Goal: Task Accomplishment & Management: Manage account settings

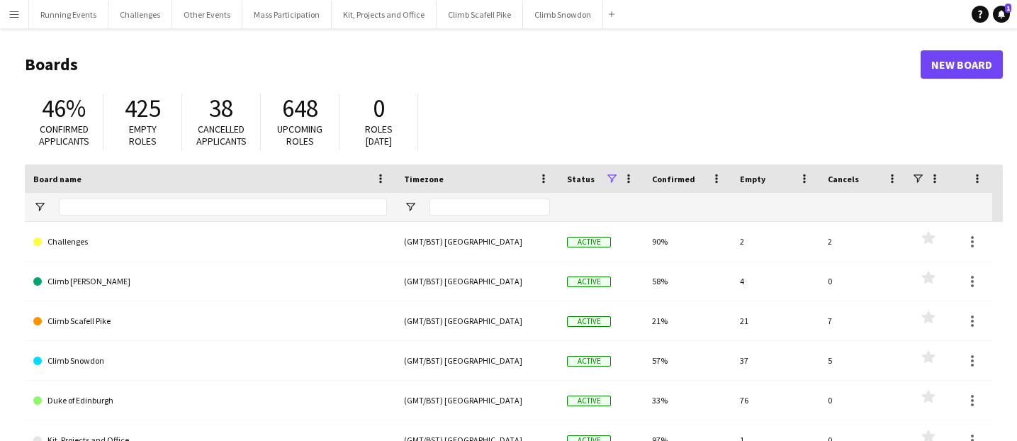
click at [9, 11] on app-icon "Menu" at bounding box center [14, 14] width 11 height 11
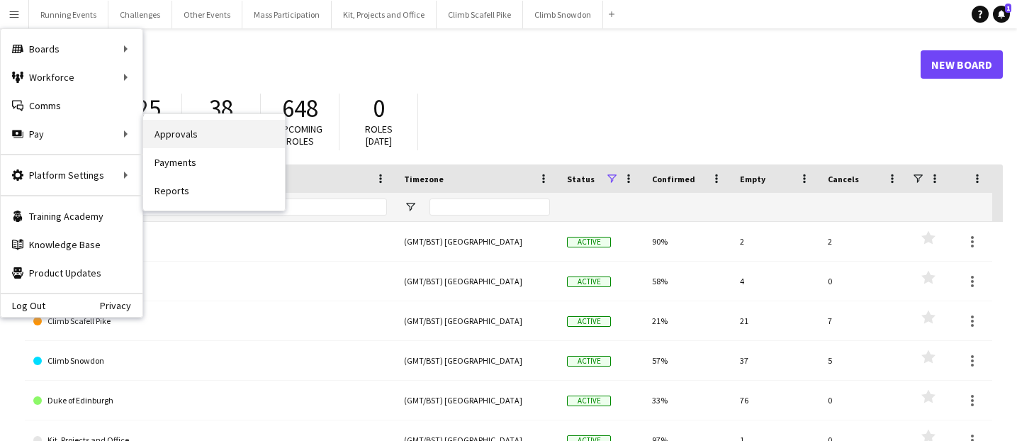
click at [171, 135] on link "Approvals" at bounding box center [214, 134] width 142 height 28
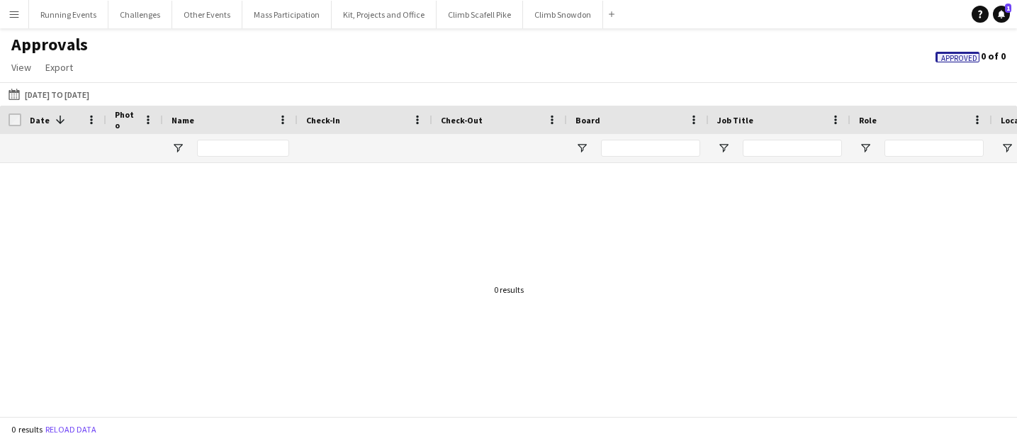
click at [18, 14] on app-icon "Menu" at bounding box center [14, 14] width 11 height 11
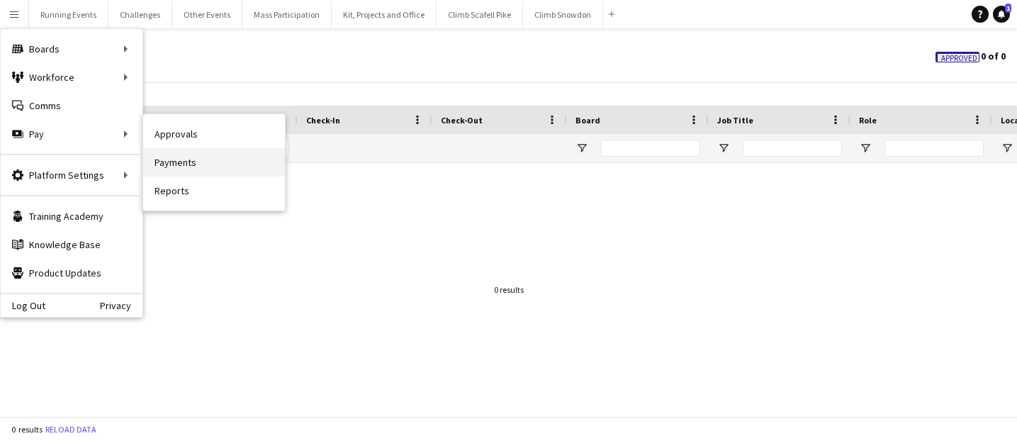
click at [163, 159] on link "Payments" at bounding box center [214, 162] width 142 height 28
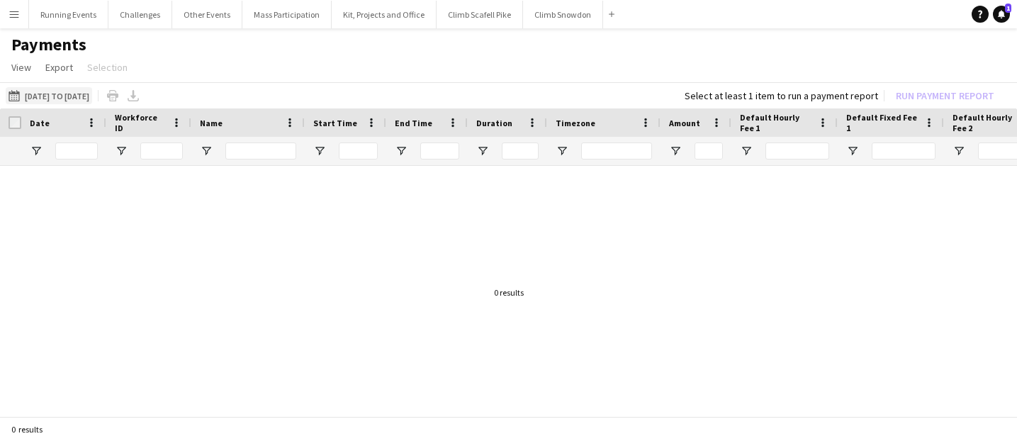
click at [92, 89] on button "[DATE] to [DATE] [DATE] to [DATE]" at bounding box center [49, 95] width 86 height 17
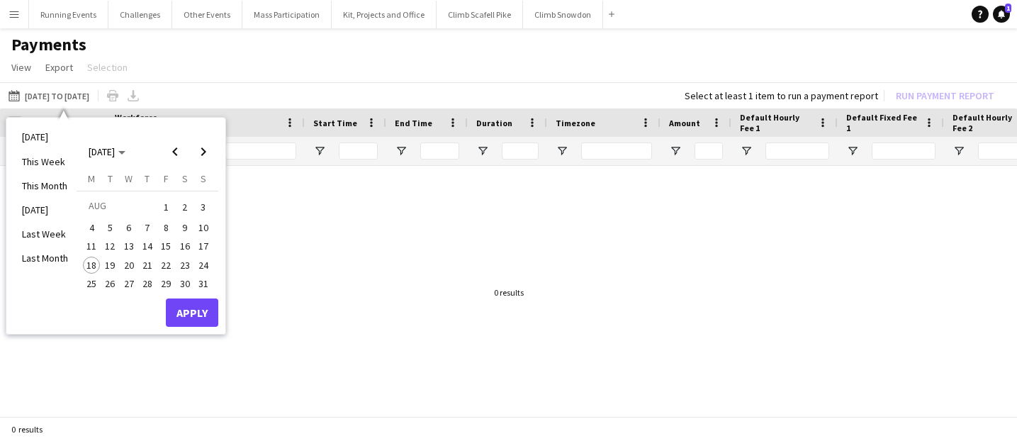
click at [182, 244] on span "16" at bounding box center [184, 246] width 17 height 17
click at [199, 241] on span "17" at bounding box center [203, 246] width 17 height 17
click at [192, 304] on button "Apply" at bounding box center [192, 312] width 52 height 28
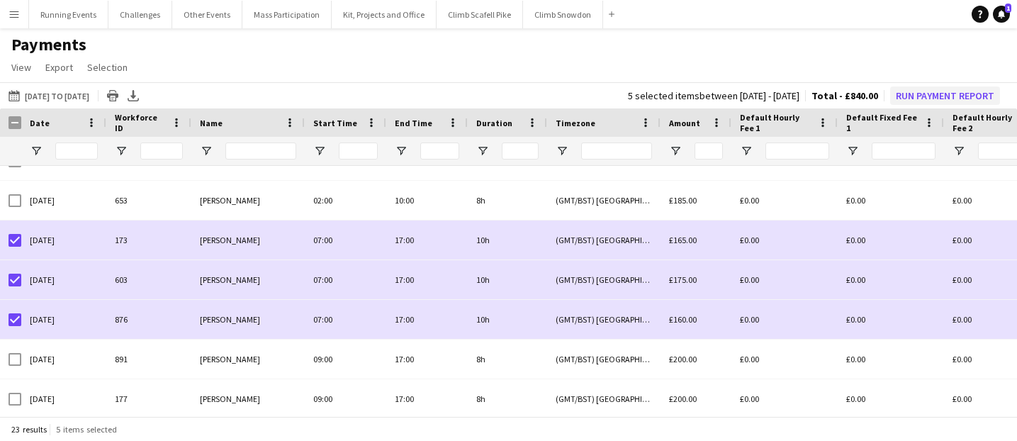
click at [924, 97] on button "Run Payment Report" at bounding box center [945, 95] width 110 height 18
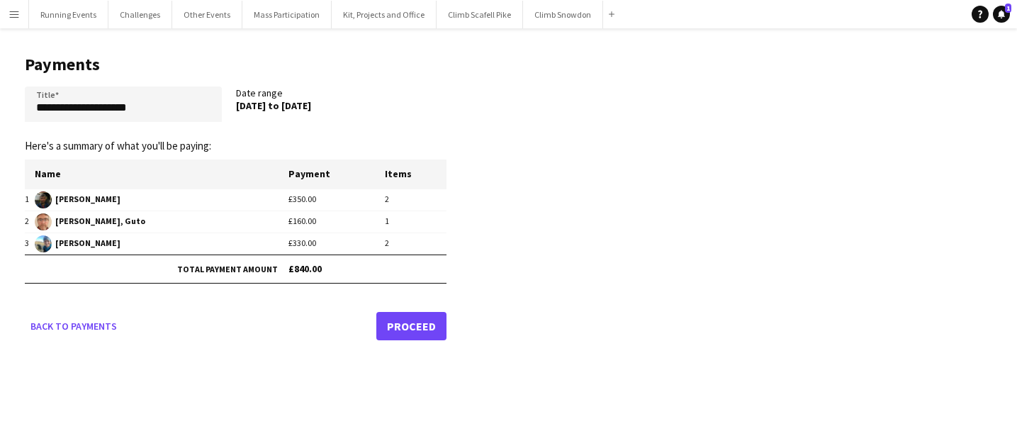
click at [427, 329] on link "Proceed" at bounding box center [411, 326] width 70 height 28
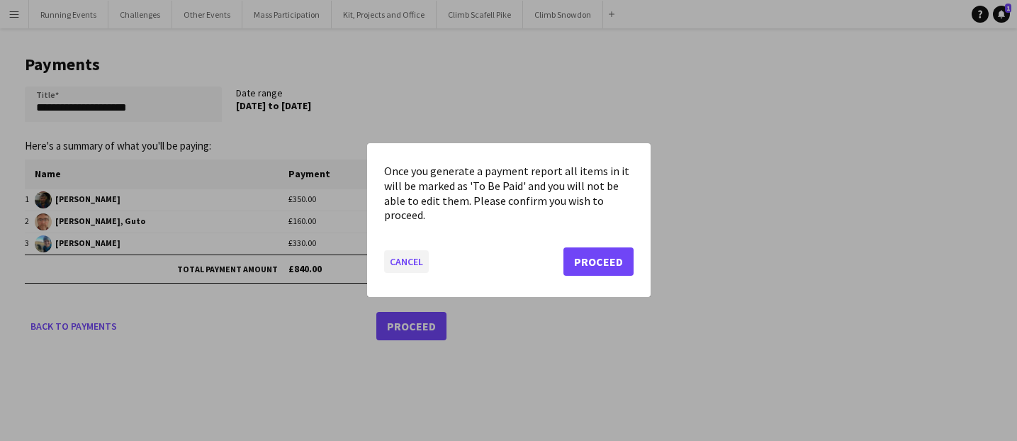
click at [409, 255] on button "Cancel" at bounding box center [406, 262] width 45 height 23
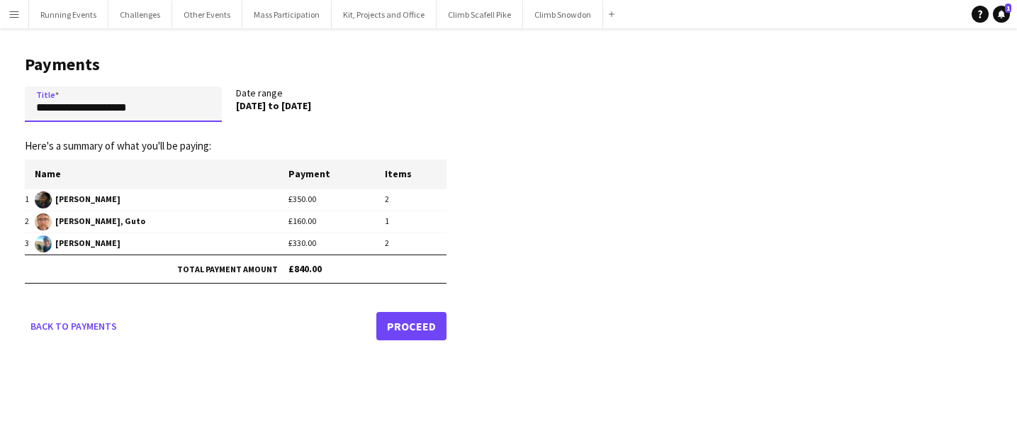
drag, startPoint x: 145, startPoint y: 106, endPoint x: -4, endPoint y: 105, distance: 148.8
click at [0, 105] on html "Menu Boards Boards Boards All jobs Status Workforce Workforce My Workforce Recr…" at bounding box center [508, 220] width 1017 height 441
type input "**********"
click at [395, 329] on link "Proceed" at bounding box center [411, 326] width 70 height 28
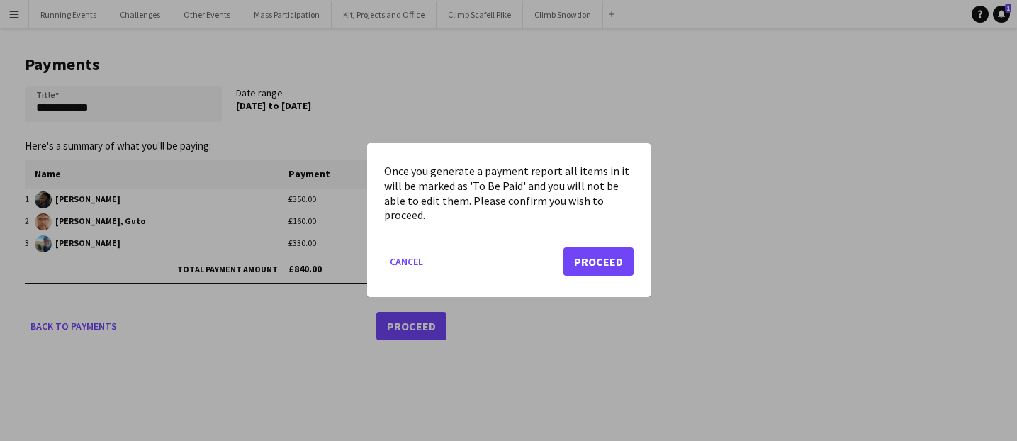
click at [600, 265] on button "Proceed" at bounding box center [598, 262] width 70 height 28
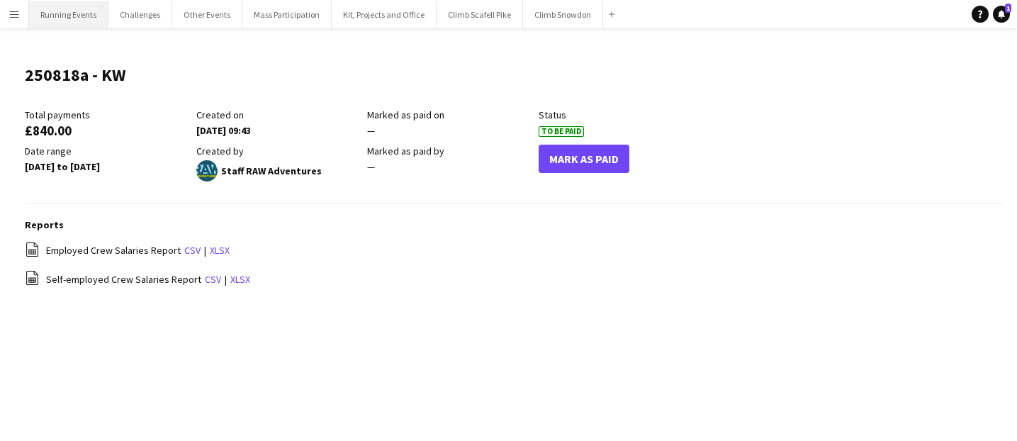
click at [66, 18] on button "Running Events Close" at bounding box center [68, 15] width 79 height 28
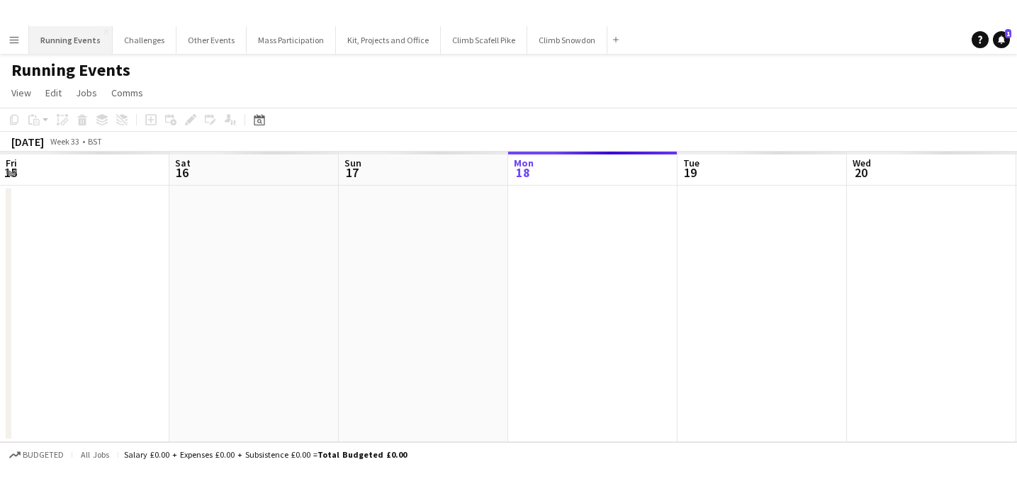
scroll to position [0, 339]
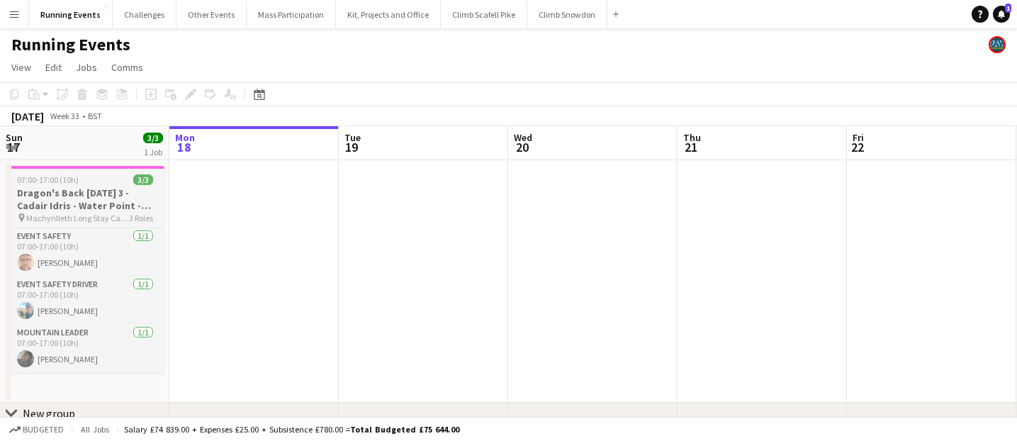
click at [79, 207] on h3 "Dragon's Back [DATE] 3 - Cadair Idris - Water Point - Support Point CP9 - T25Q3…" at bounding box center [85, 199] width 159 height 26
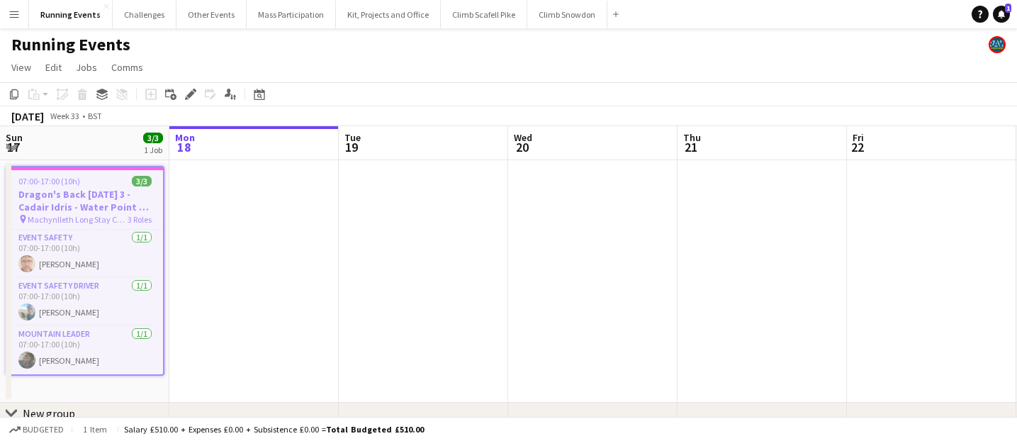
click at [108, 191] on h3 "Dragon's Back [DATE] 3 - Cadair Idris - Water Point - Support Point CP9 - T25Q3…" at bounding box center [85, 201] width 156 height 26
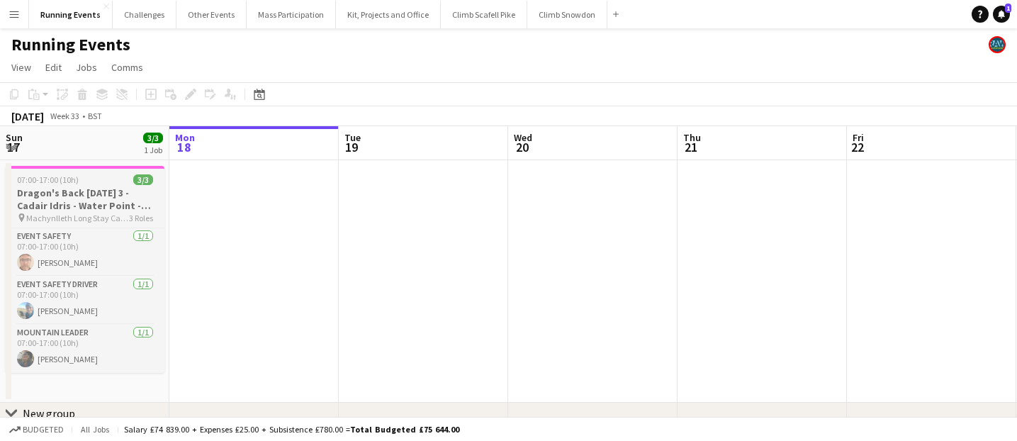
click at [108, 191] on h3 "Dragon's Back [DATE] 3 - Cadair Idris - Water Point - Support Point CP9 - T25Q3…" at bounding box center [85, 199] width 159 height 26
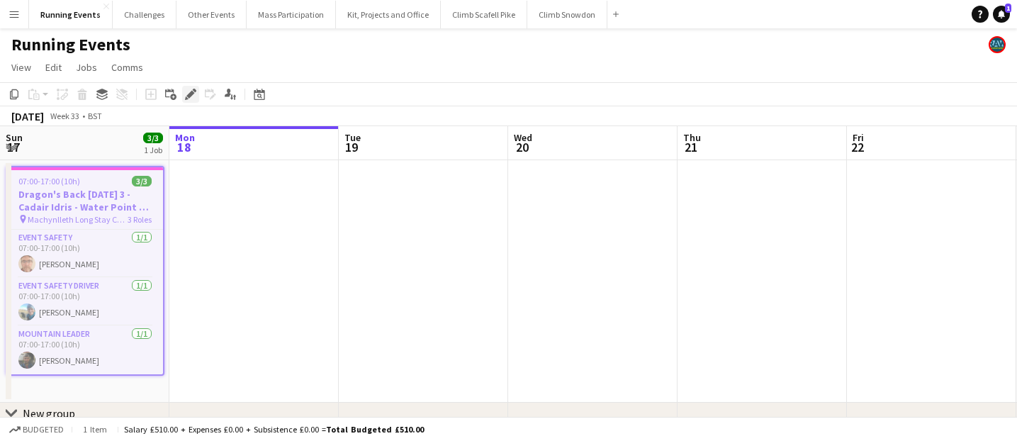
click at [189, 96] on icon at bounding box center [190, 95] width 8 height 8
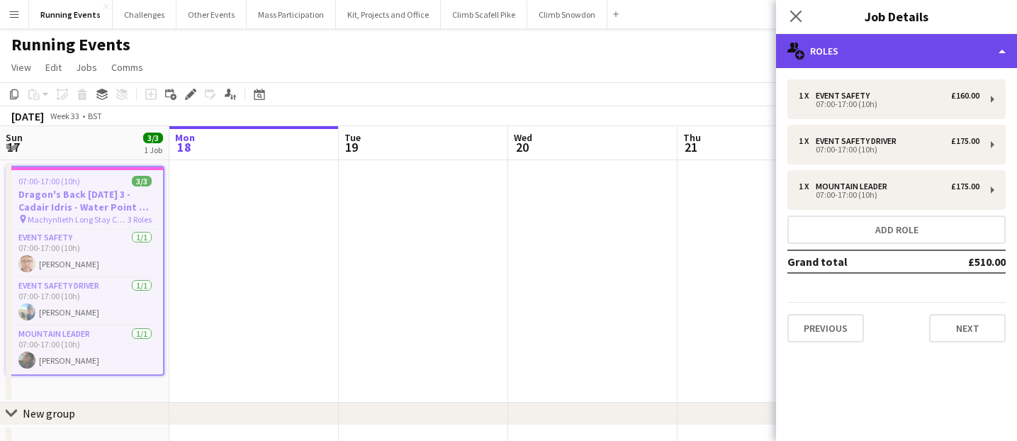
click at [939, 60] on div "multiple-users-add Roles" at bounding box center [896, 51] width 241 height 34
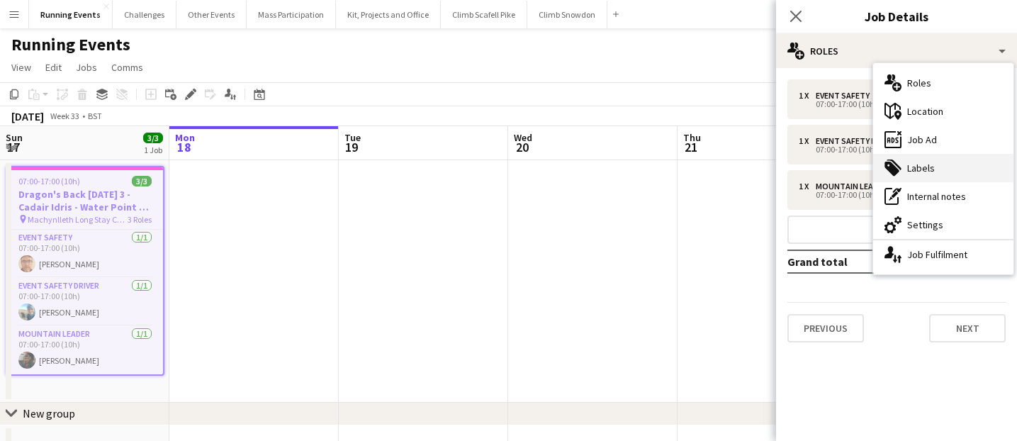
click at [932, 164] on div "tags-double Labels" at bounding box center [943, 168] width 140 height 28
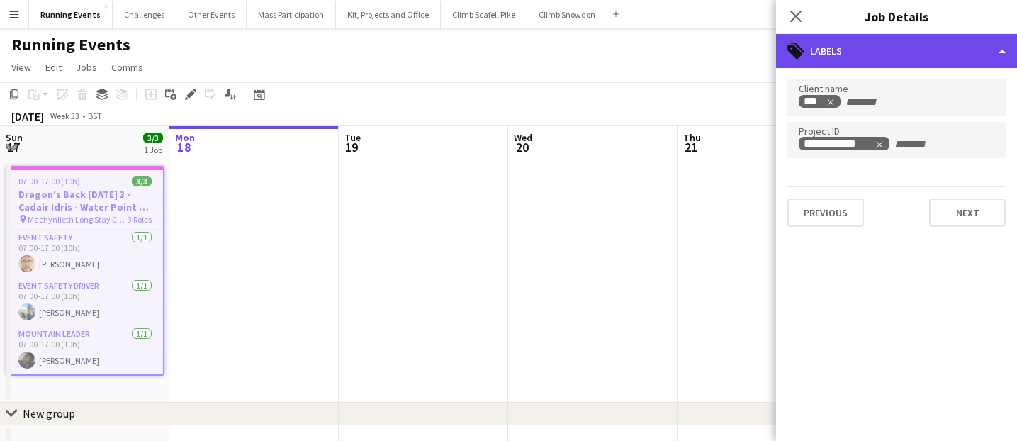
click at [896, 56] on div "tags-double Labels" at bounding box center [896, 51] width 241 height 34
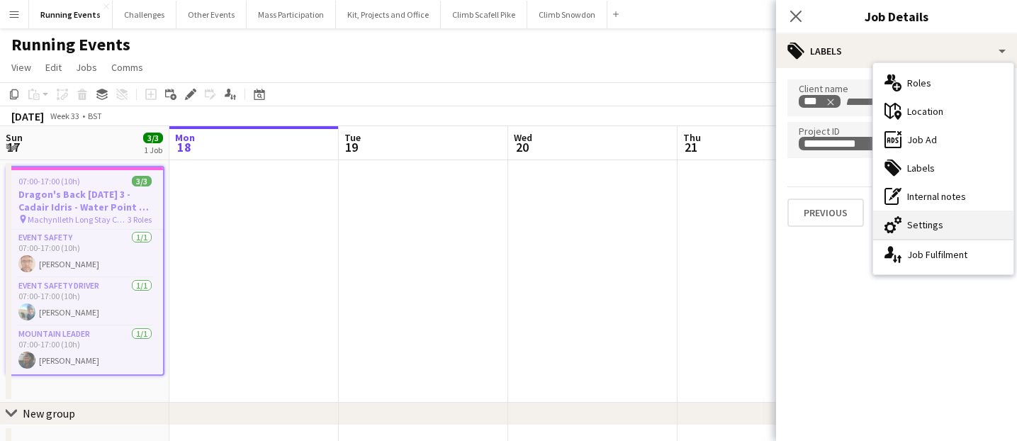
click at [931, 224] on div "cog-double-3 Settings" at bounding box center [943, 224] width 140 height 28
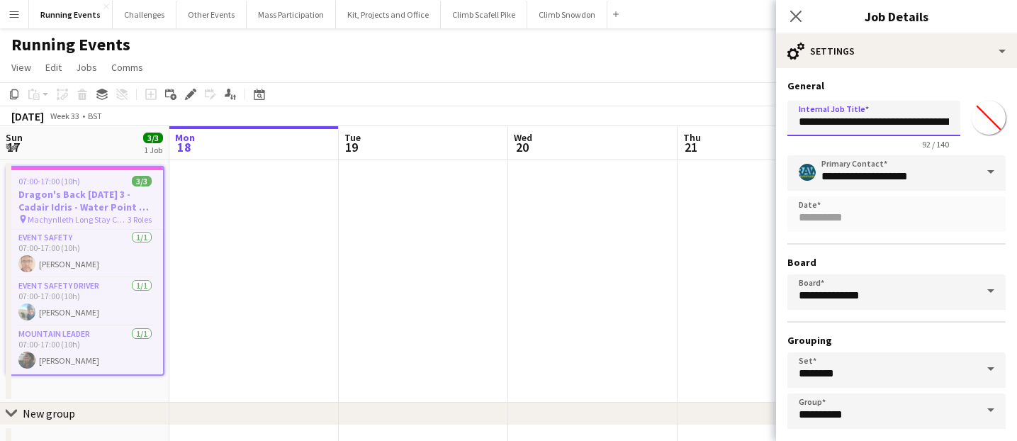
drag, startPoint x: 932, startPoint y: 122, endPoint x: 992, endPoint y: 122, distance: 60.2
click at [992, 122] on div "**********" at bounding box center [896, 122] width 218 height 55
click at [954, 123] on input "**********" at bounding box center [873, 118] width 173 height 35
drag, startPoint x: 954, startPoint y: 122, endPoint x: 879, endPoint y: 124, distance: 74.4
click at [879, 124] on input "**********" at bounding box center [873, 118] width 173 height 35
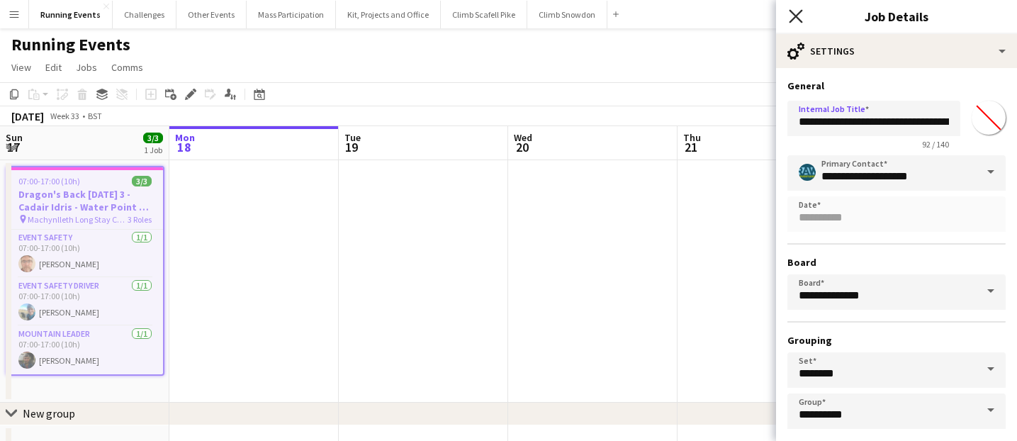
click at [799, 11] on icon "Close pop-in" at bounding box center [795, 15] width 13 height 13
